Goal: Check status: Check status

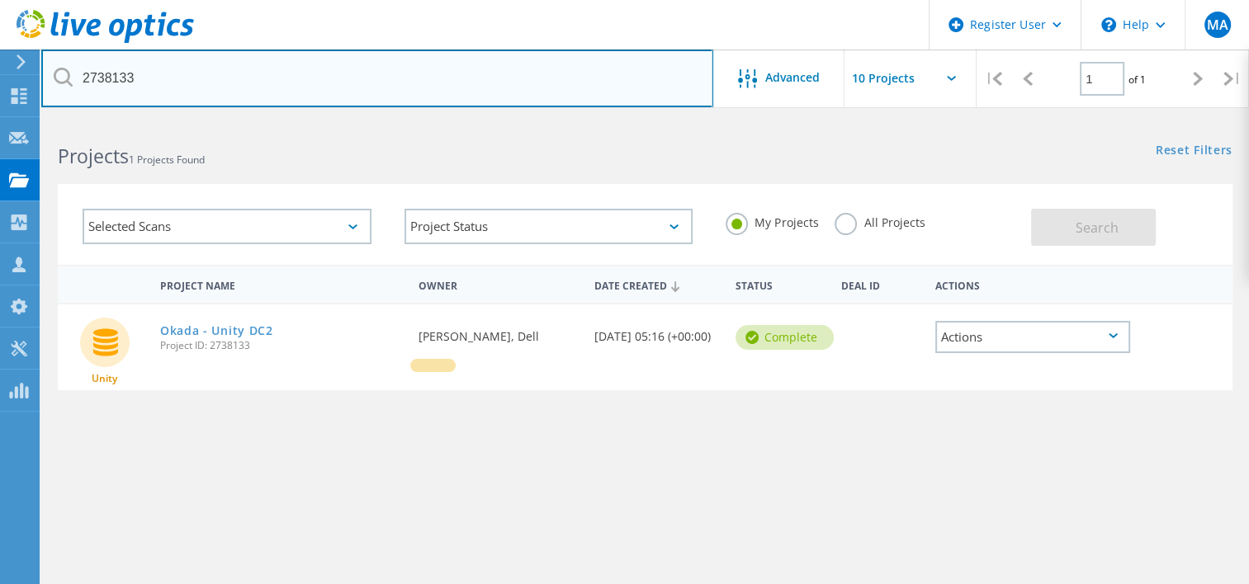
click at [628, 67] on input "2738133" at bounding box center [377, 79] width 672 height 58
type input "2"
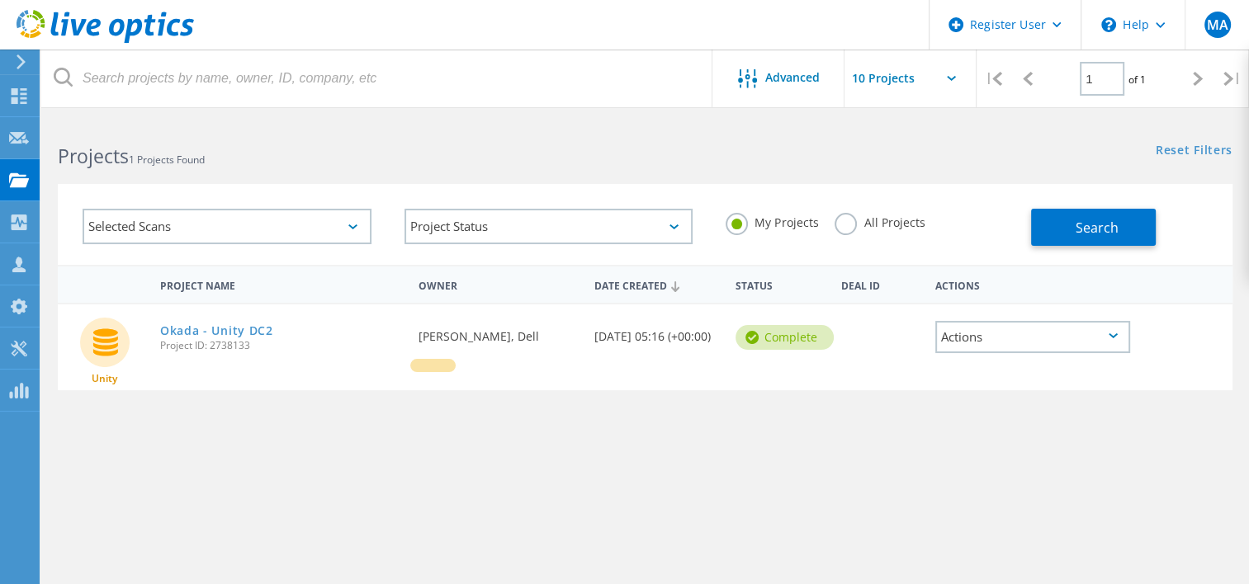
click at [848, 228] on label "All Projects" at bounding box center [879, 221] width 90 height 16
click at [0, 0] on input "All Projects" at bounding box center [0, 0] width 0 height 0
click at [1079, 217] on button "Search" at bounding box center [1093, 227] width 125 height 37
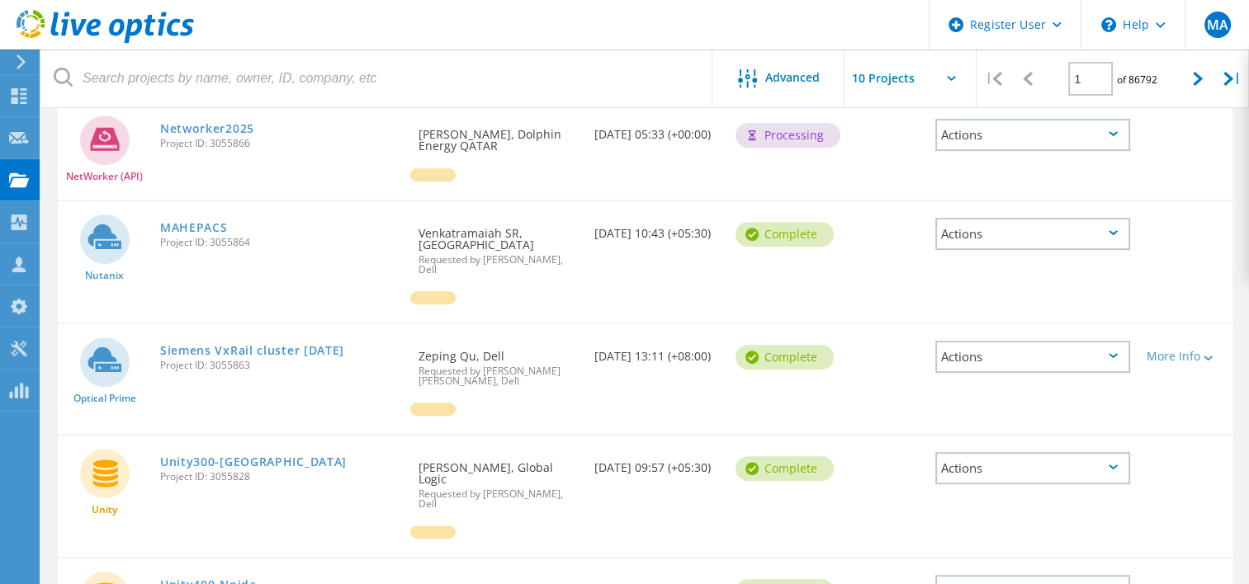
scroll to position [703, 0]
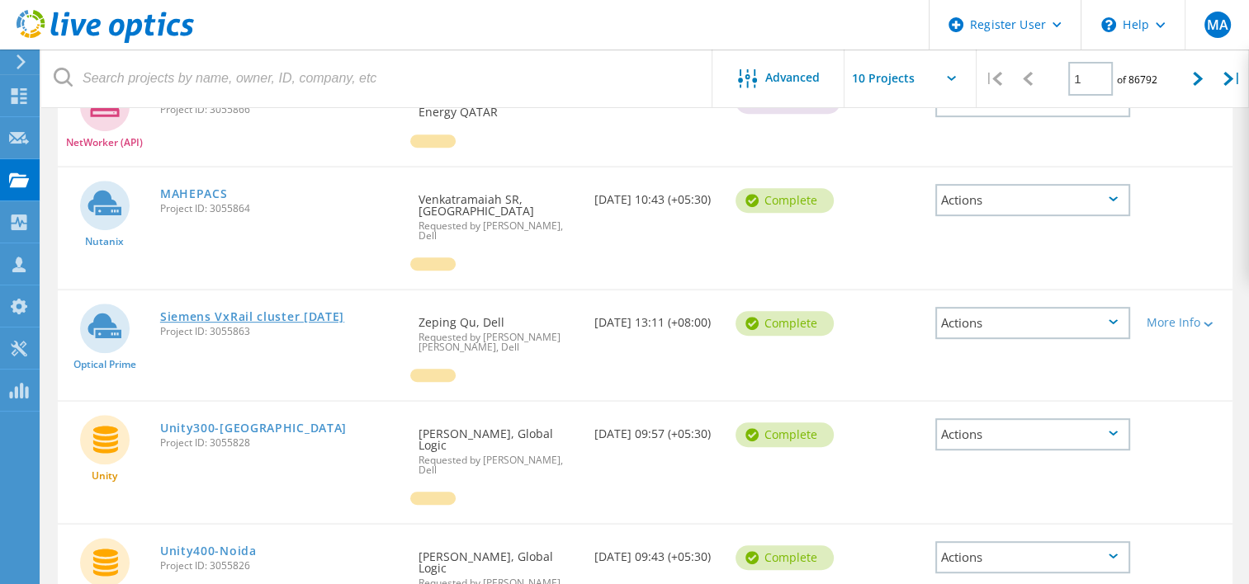
click at [231, 314] on link "Siemens VxRail cluster [DATE]" at bounding box center [252, 317] width 184 height 12
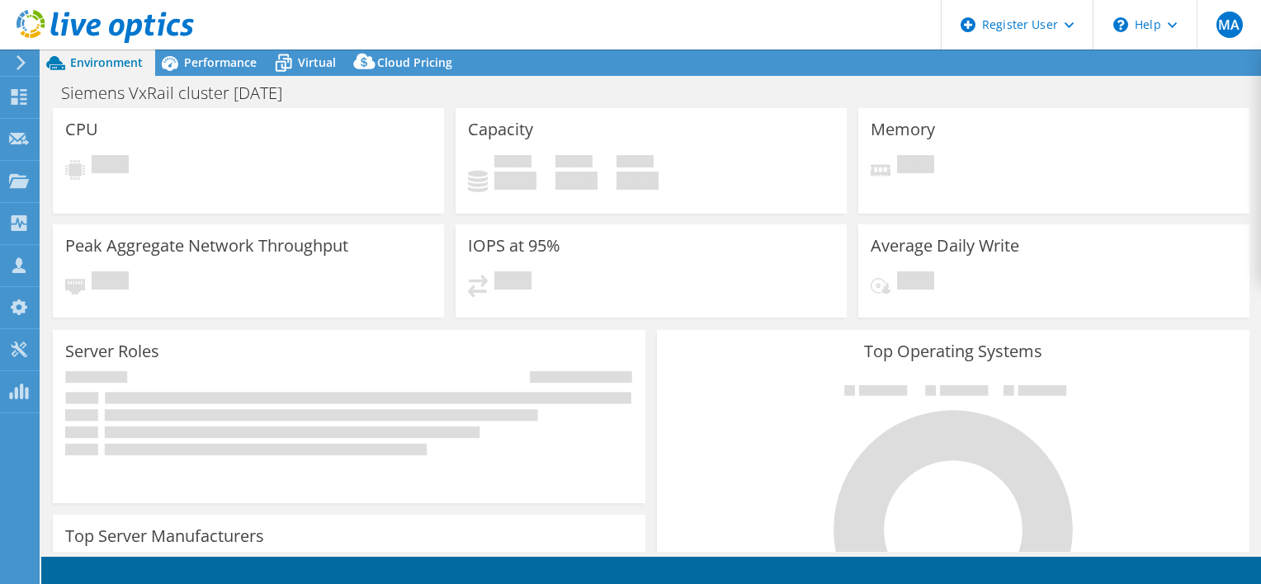
select select "USD"
select select "HongKong"
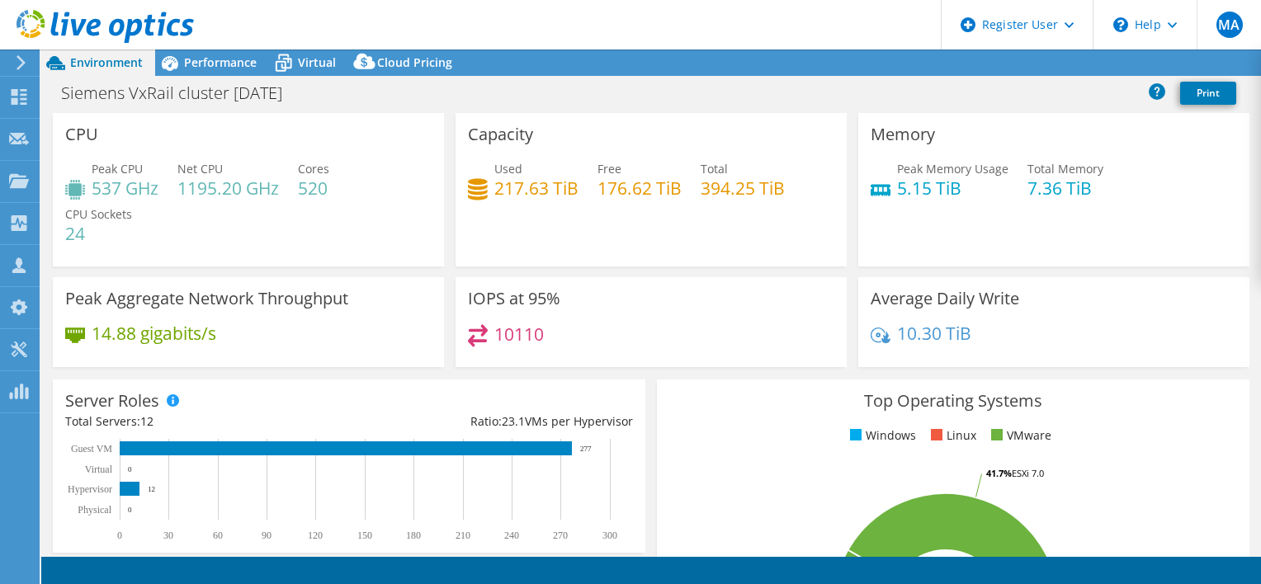
click at [465, 95] on div "Siemens VxRail cluster [DATE] Print" at bounding box center [651, 93] width 1220 height 31
